Goal: Task Accomplishment & Management: Manage account settings

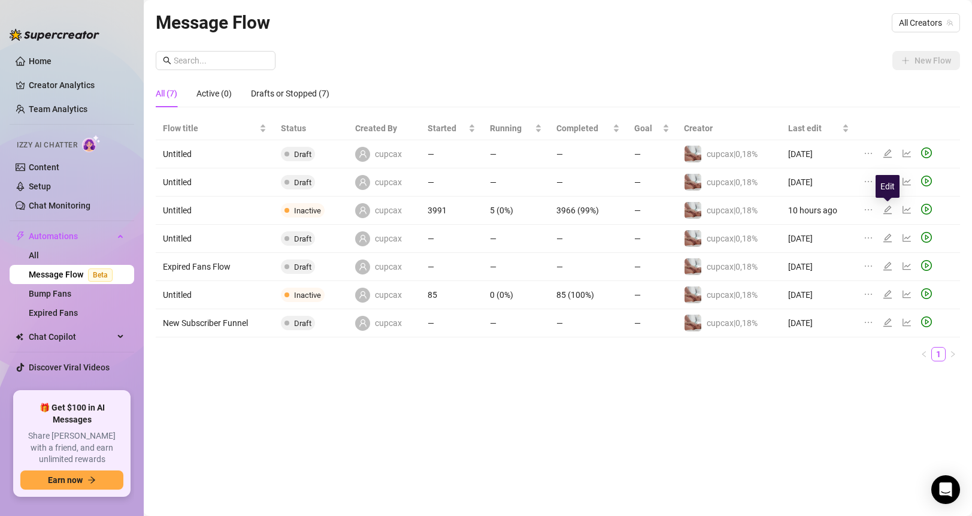
click at [889, 210] on icon "edit" at bounding box center [888, 210] width 10 height 10
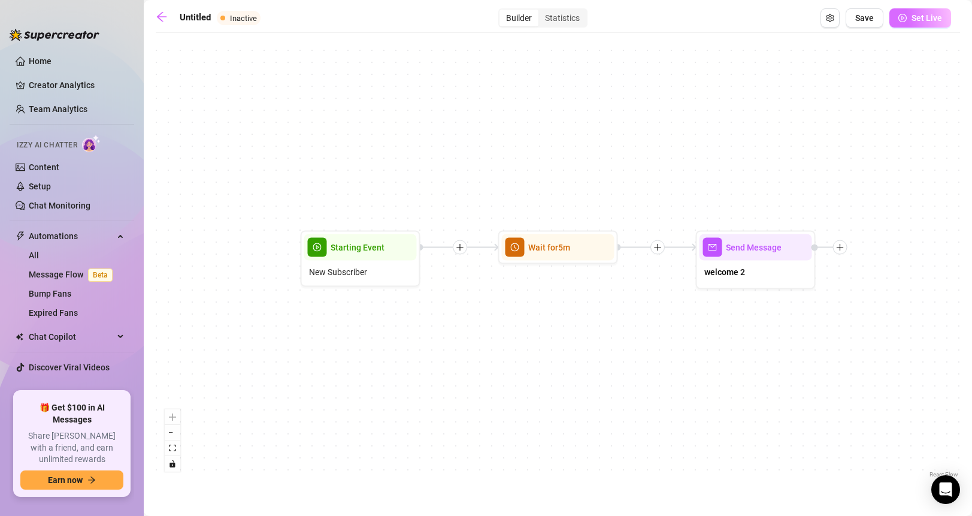
click at [922, 23] on button "Set Live" at bounding box center [921, 17] width 62 height 19
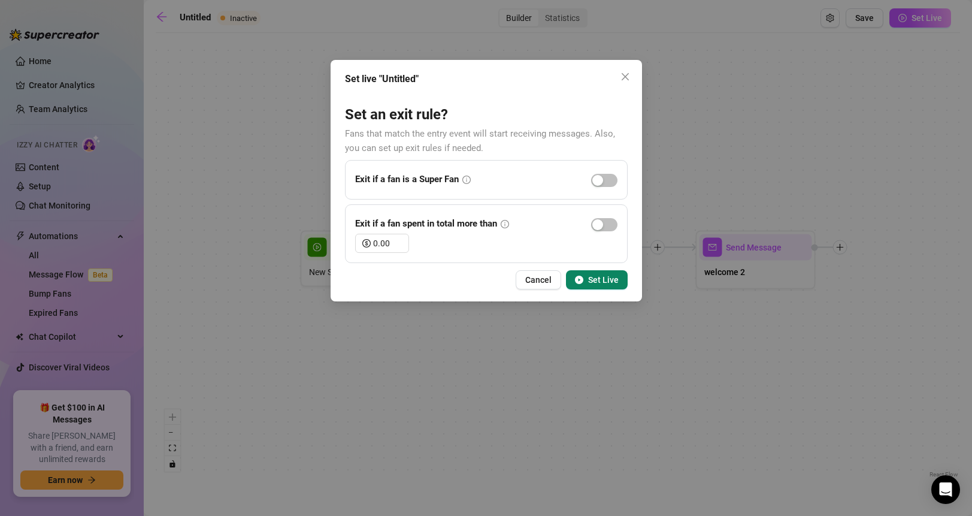
click at [606, 281] on span "Set Live" at bounding box center [603, 280] width 31 height 10
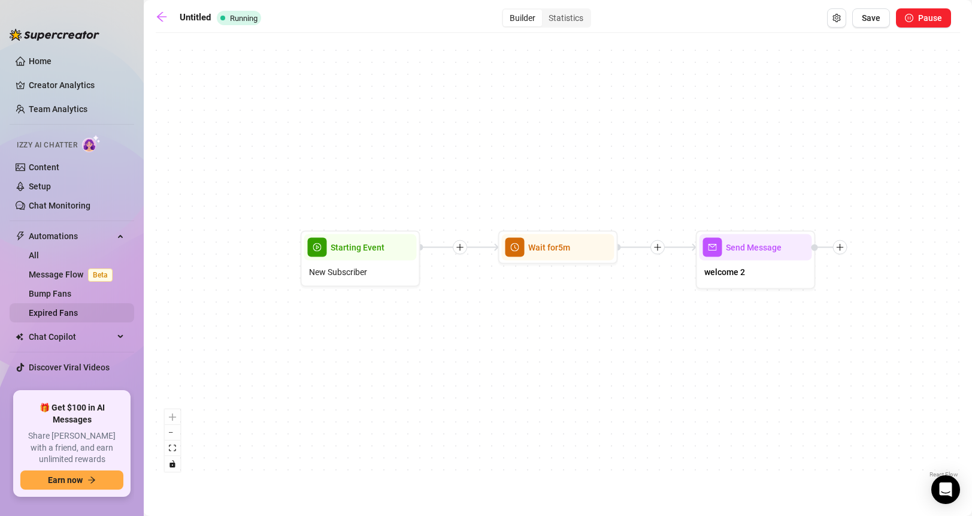
click at [78, 316] on link "Expired Fans" at bounding box center [53, 313] width 49 height 10
